Goal: Navigation & Orientation: Find specific page/section

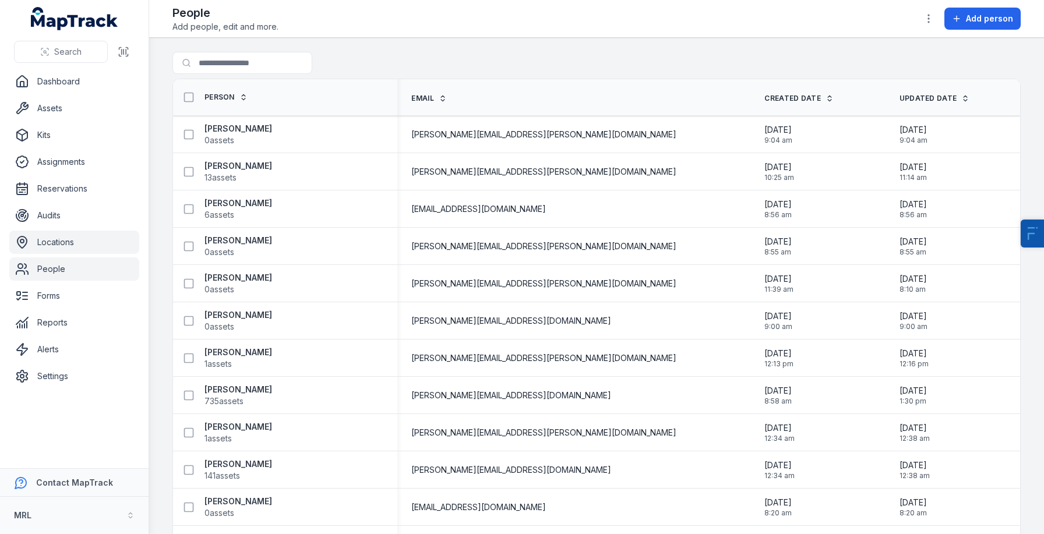
click at [55, 251] on link "Locations" at bounding box center [74, 242] width 130 height 23
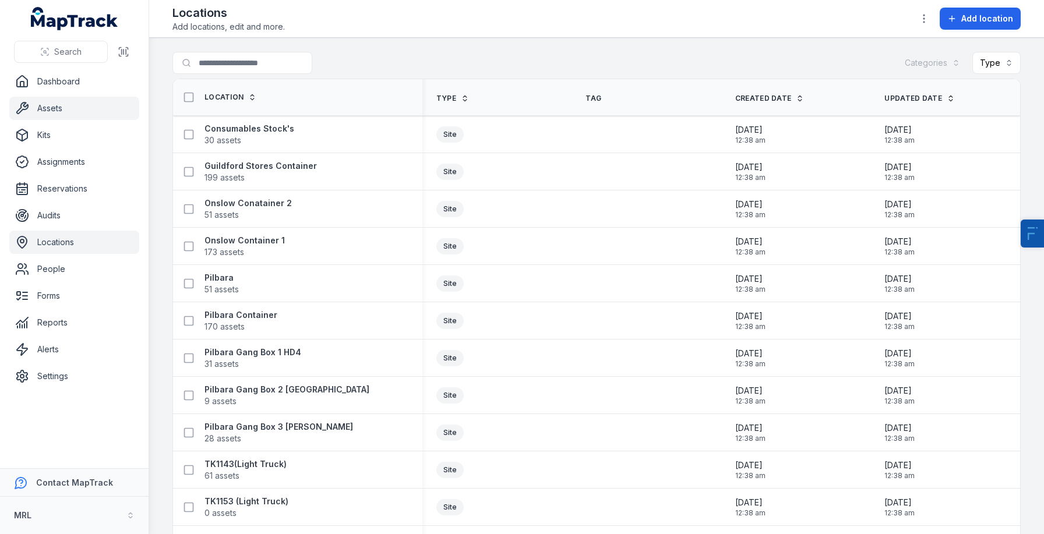
click at [60, 118] on link "Assets" at bounding box center [74, 108] width 130 height 23
click at [50, 159] on link "Assignments" at bounding box center [74, 161] width 130 height 23
click at [260, 163] on strong "Guildford Stores Container" at bounding box center [260, 166] width 112 height 12
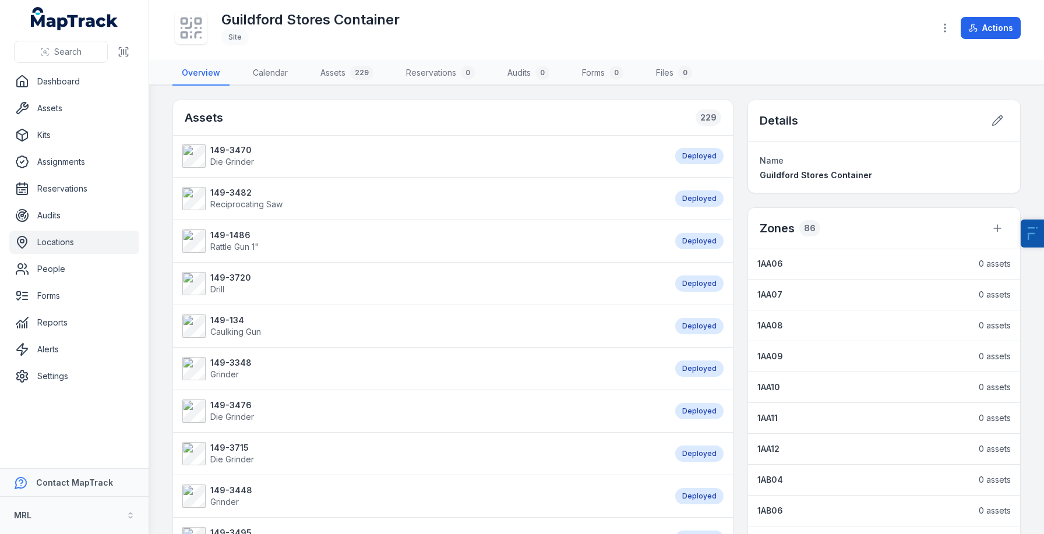
click at [85, 241] on link "Locations" at bounding box center [74, 242] width 130 height 23
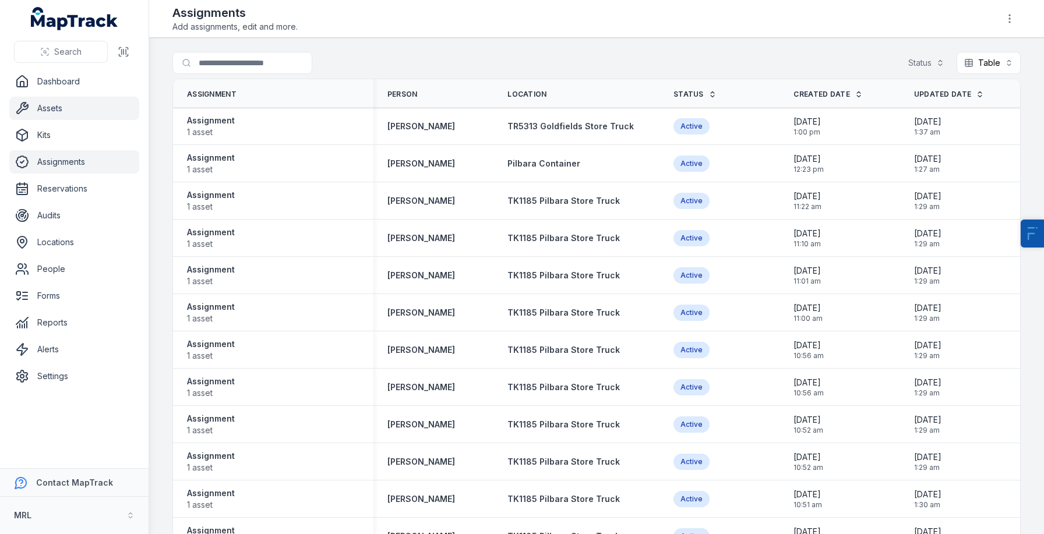
click at [73, 112] on link "Assets" at bounding box center [74, 108] width 130 height 23
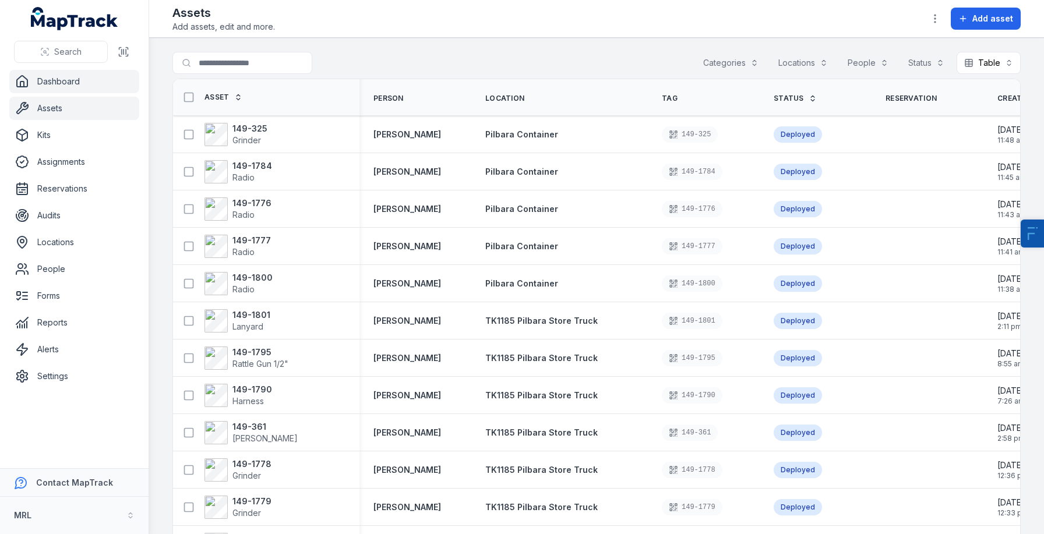
click at [75, 90] on link "Dashboard" at bounding box center [74, 81] width 130 height 23
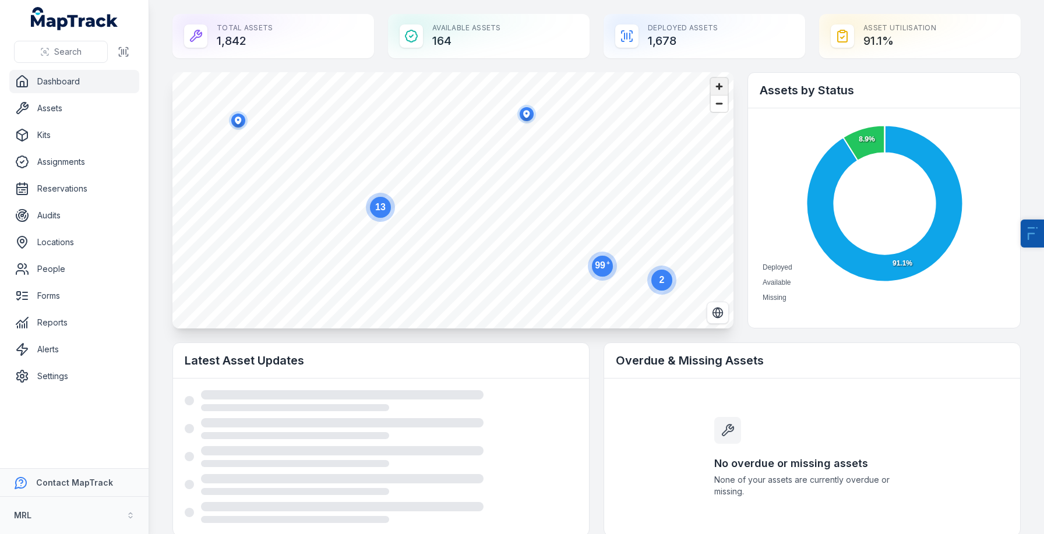
click at [722, 83] on span "Zoom in" at bounding box center [719, 86] width 17 height 17
click at [715, 90] on span "Zoom in" at bounding box center [719, 86] width 17 height 17
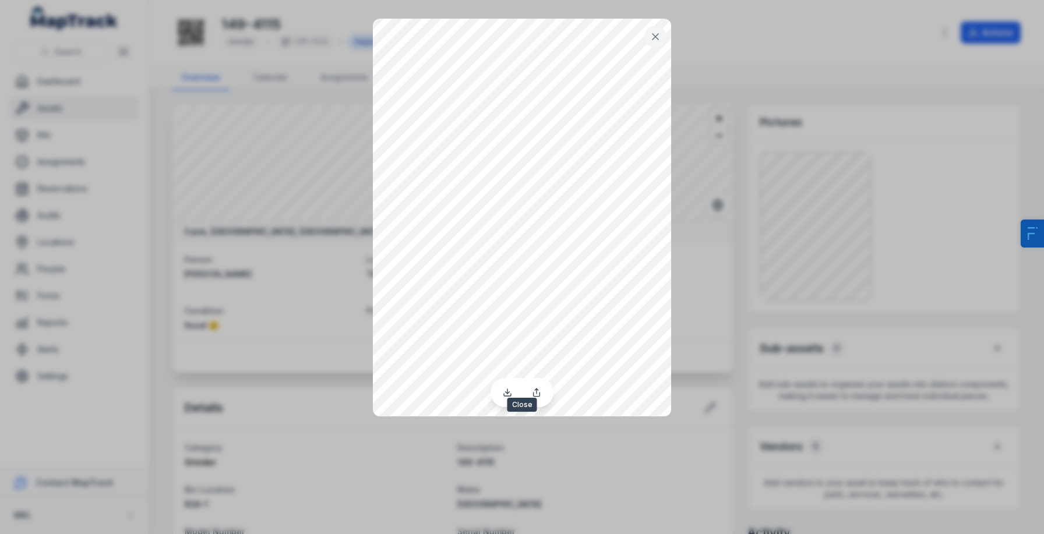
click at [654, 30] on button at bounding box center [655, 37] width 22 height 22
click at [333, 376] on div at bounding box center [522, 267] width 1044 height 534
click at [647, 31] on button at bounding box center [655, 37] width 22 height 22
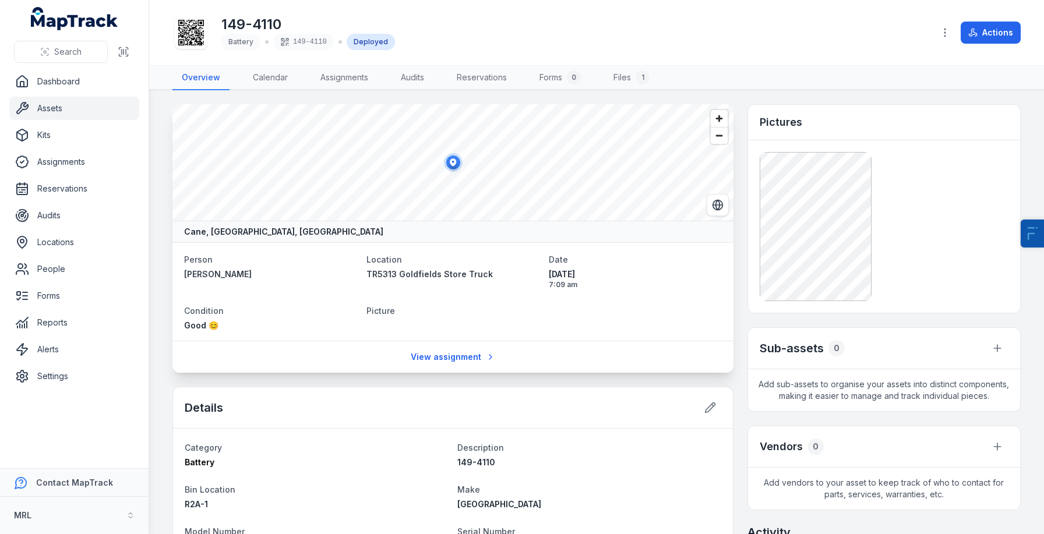
click at [806, 138] on div "Pictures" at bounding box center [884, 123] width 272 height 36
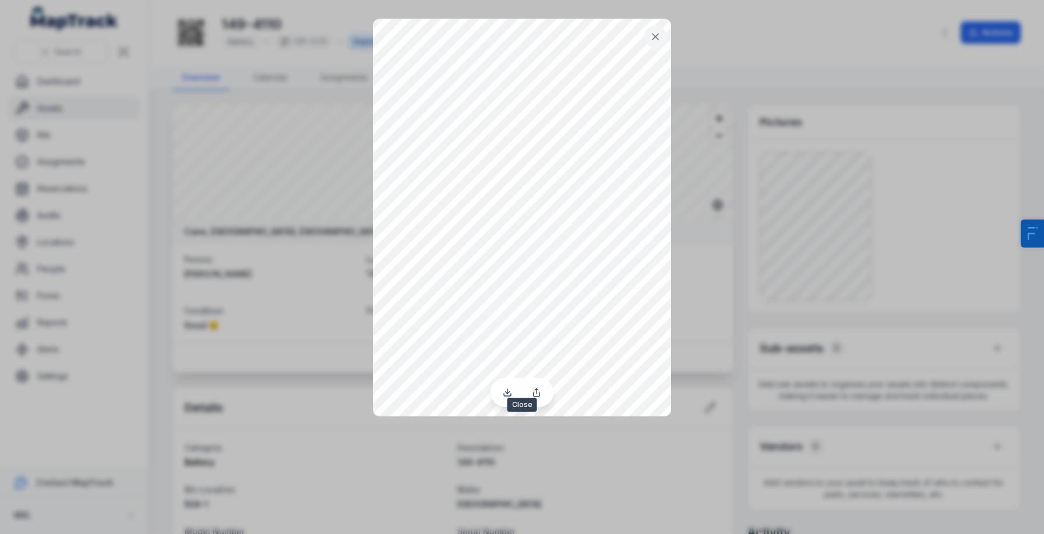
click at [648, 34] on button at bounding box center [655, 37] width 22 height 22
